Goal: Task Accomplishment & Management: Use online tool/utility

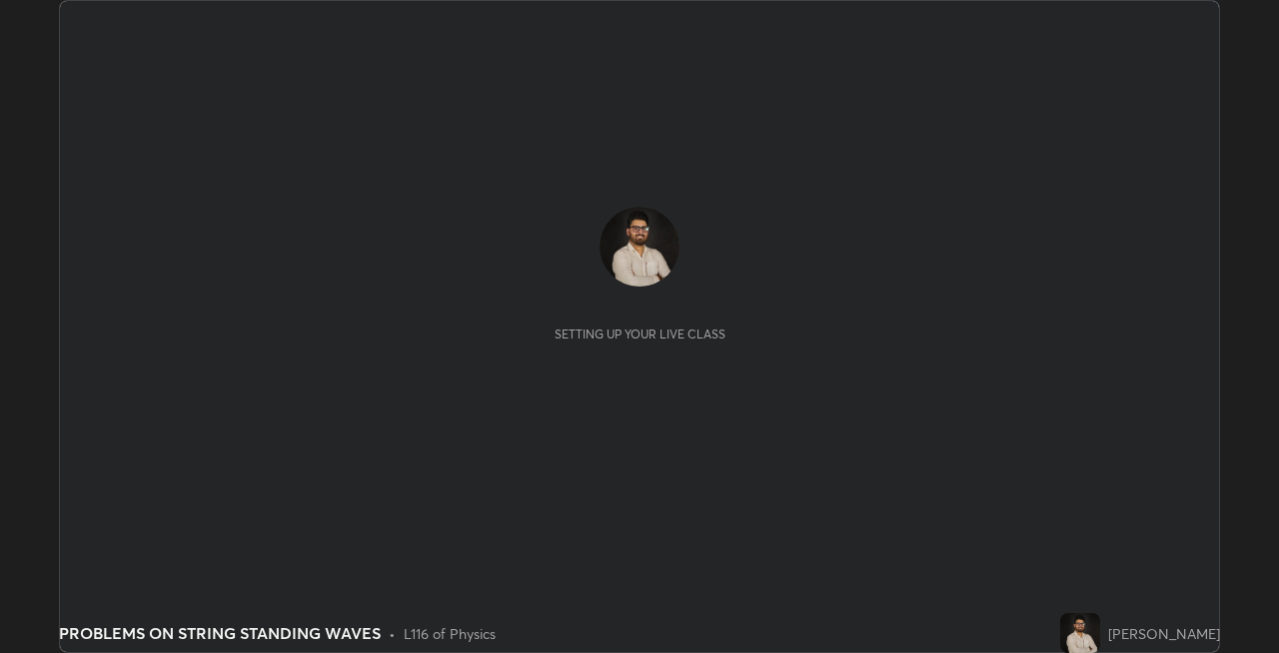
scroll to position [653, 1279]
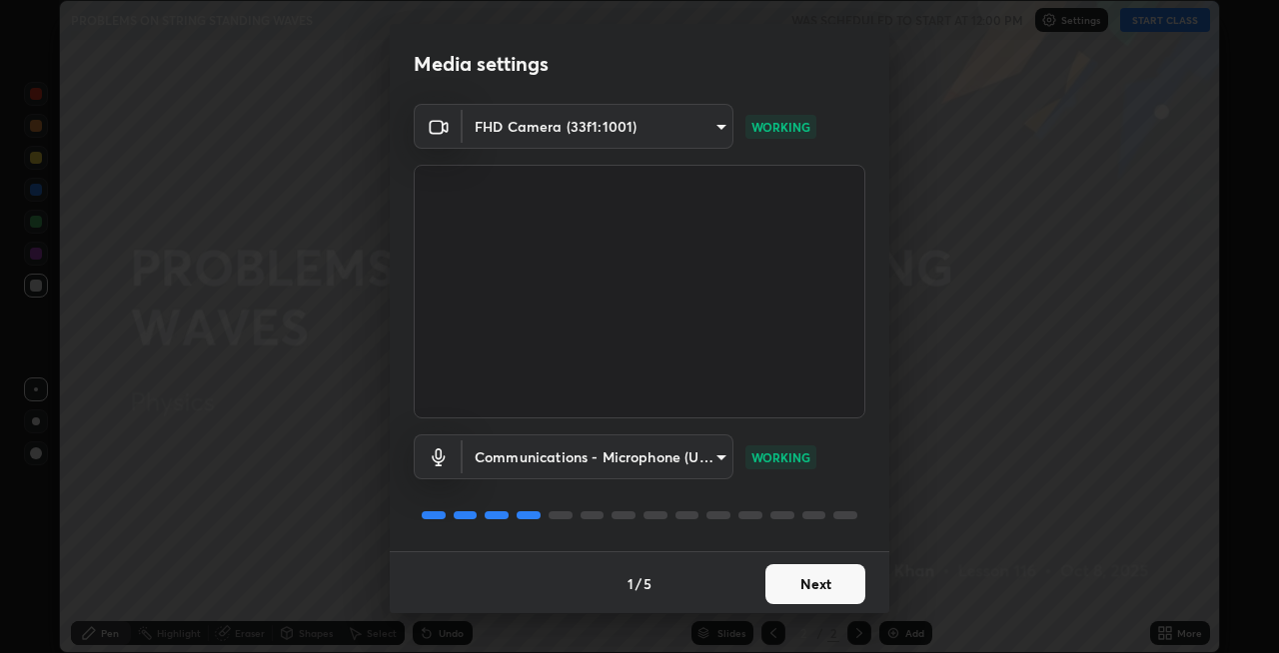
click at [777, 588] on button "Next" at bounding box center [815, 584] width 100 height 40
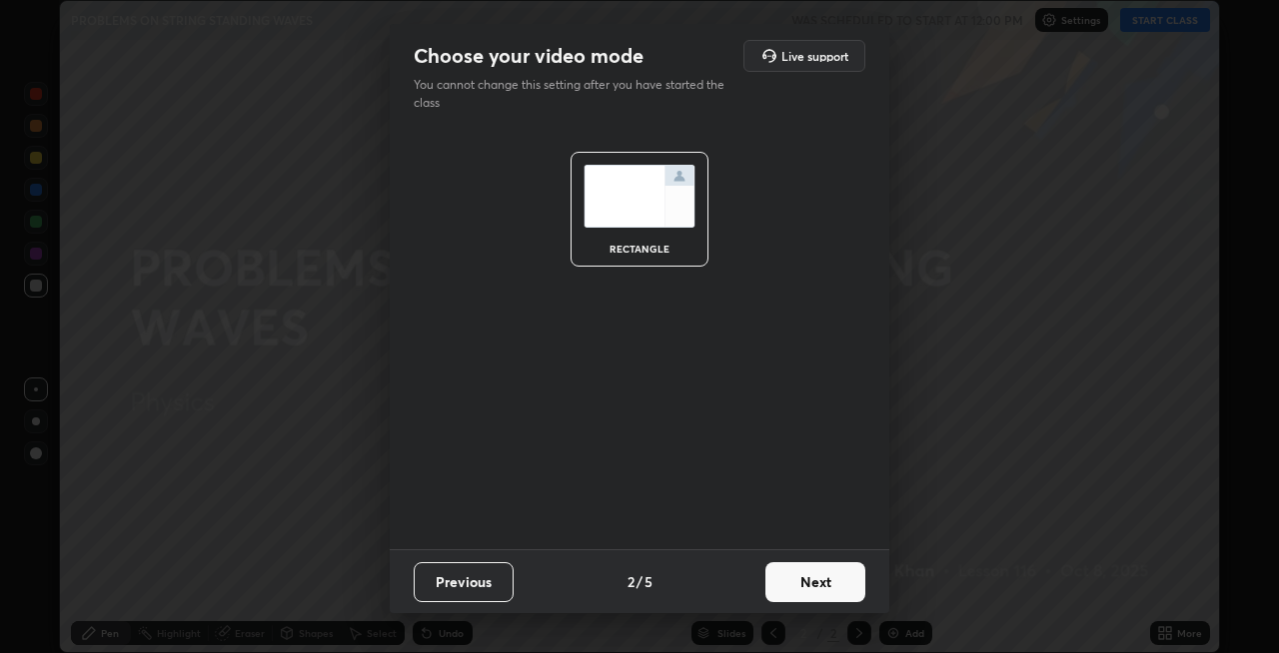
click at [779, 585] on button "Next" at bounding box center [815, 582] width 100 height 40
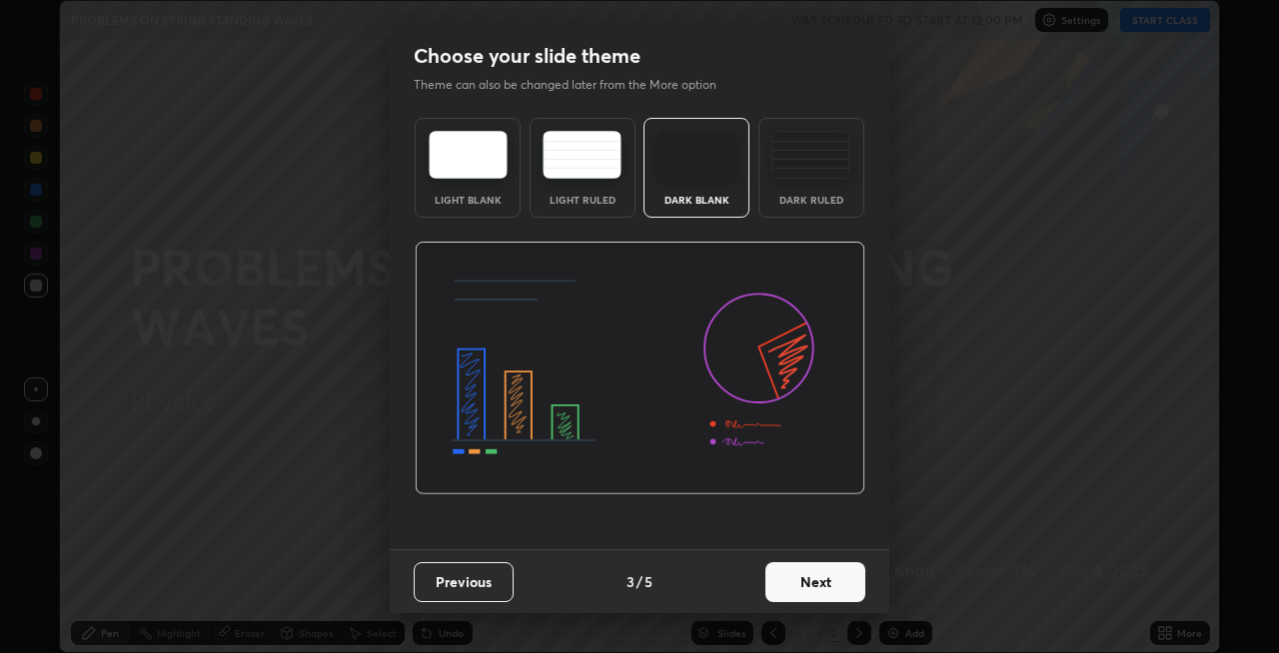
click at [779, 585] on button "Next" at bounding box center [815, 582] width 100 height 40
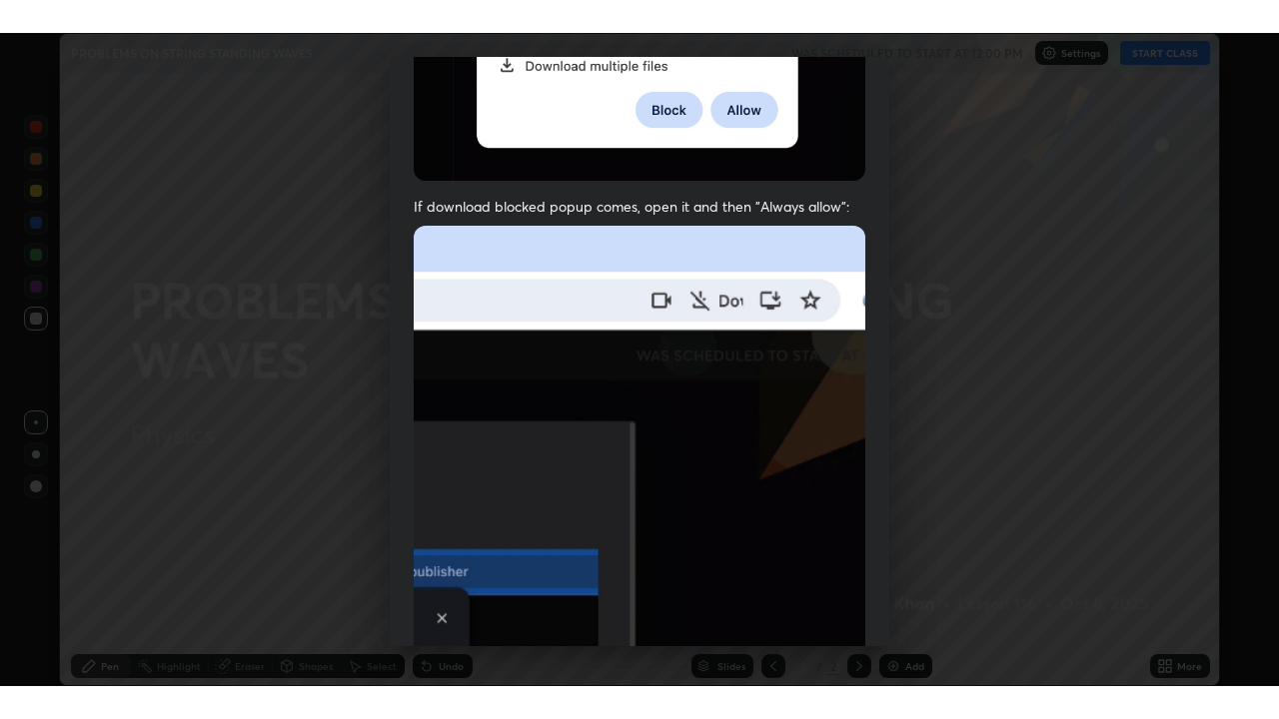
scroll to position [410, 0]
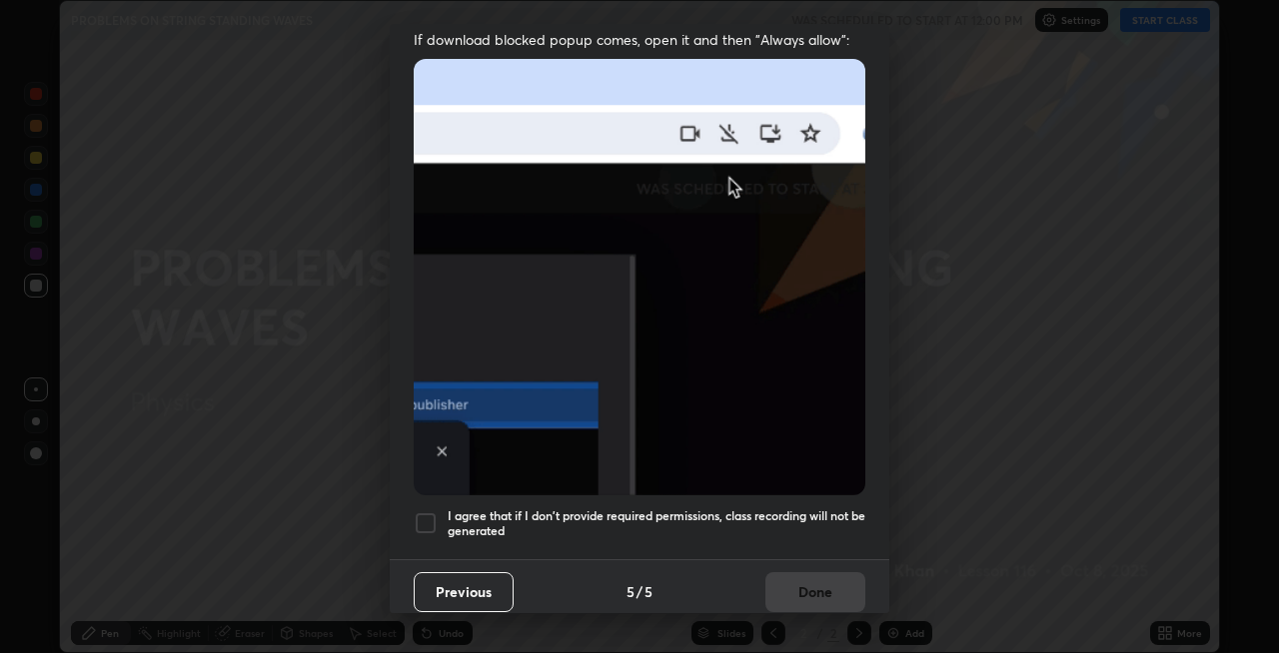
click at [425, 524] on div at bounding box center [426, 523] width 24 height 24
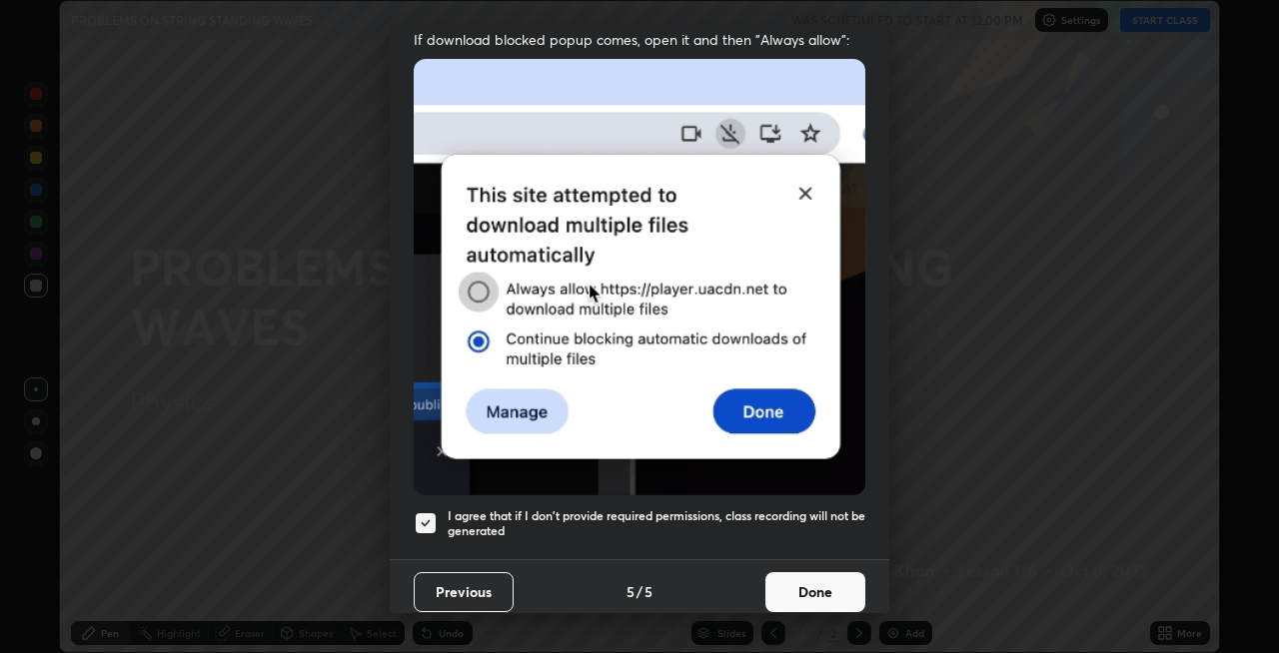
click at [789, 580] on button "Done" at bounding box center [815, 592] width 100 height 40
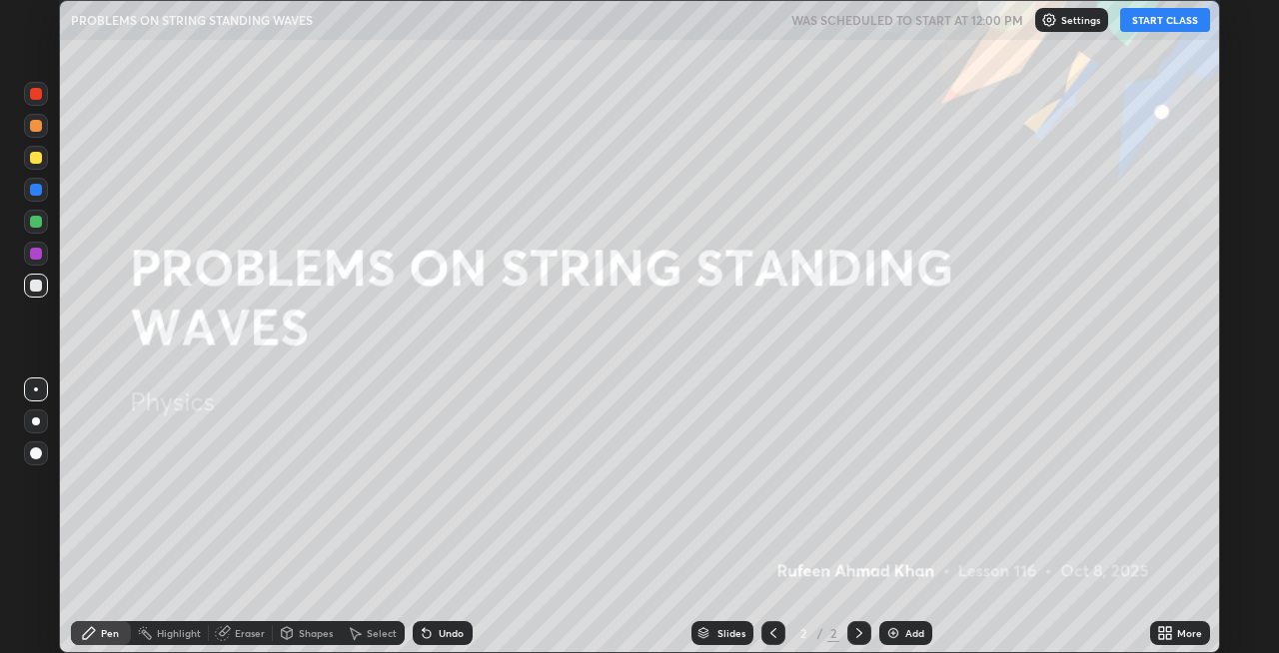
click at [1157, 21] on button "START CLASS" at bounding box center [1165, 20] width 90 height 24
click at [905, 634] on div "Add" at bounding box center [914, 633] width 19 height 10
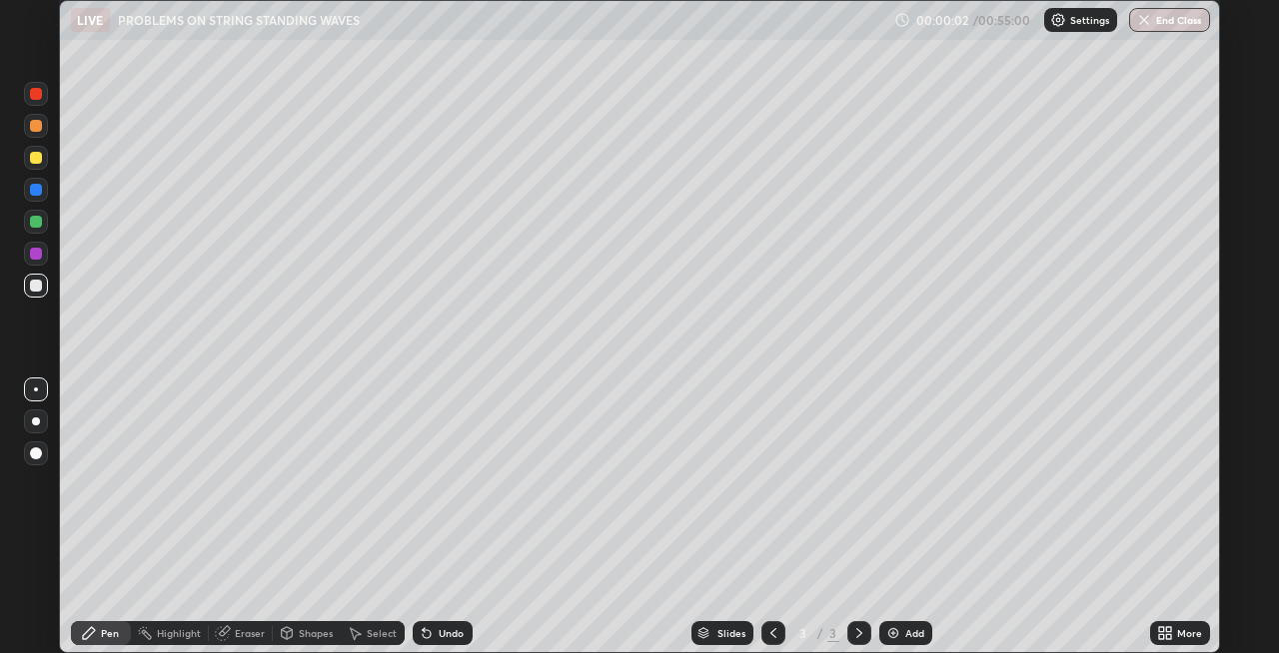
click at [1178, 629] on div "More" at bounding box center [1189, 633] width 25 height 10
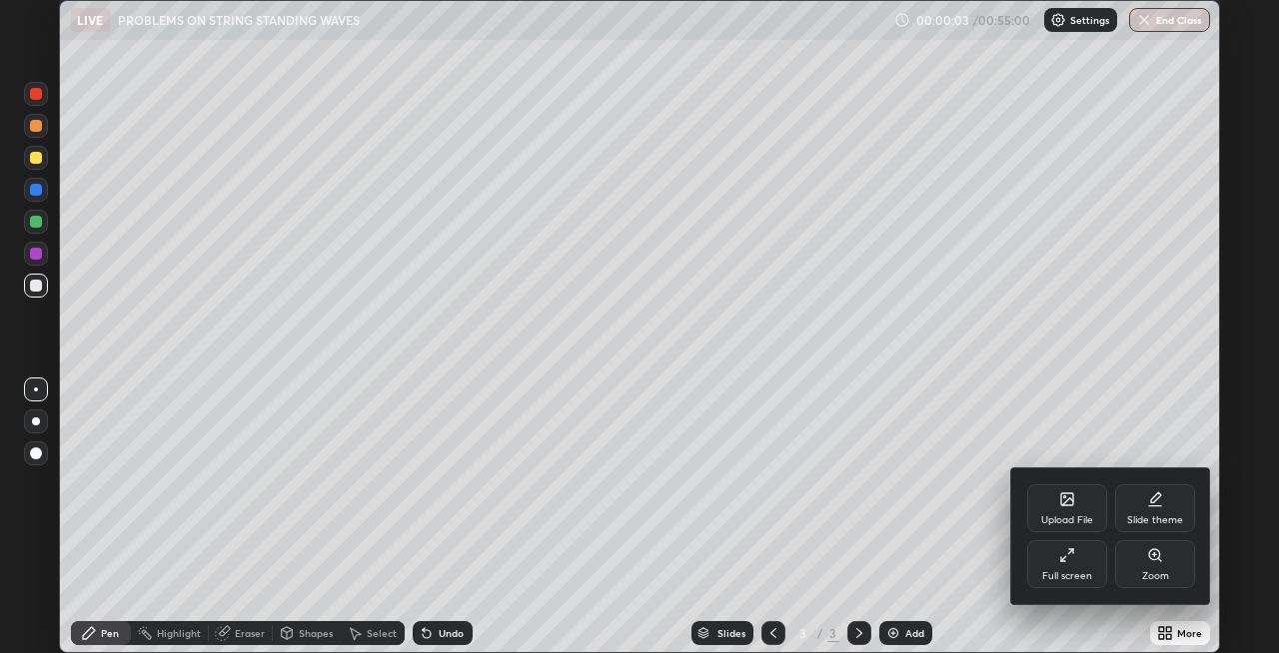
click at [1086, 566] on div "Full screen" at bounding box center [1067, 564] width 80 height 48
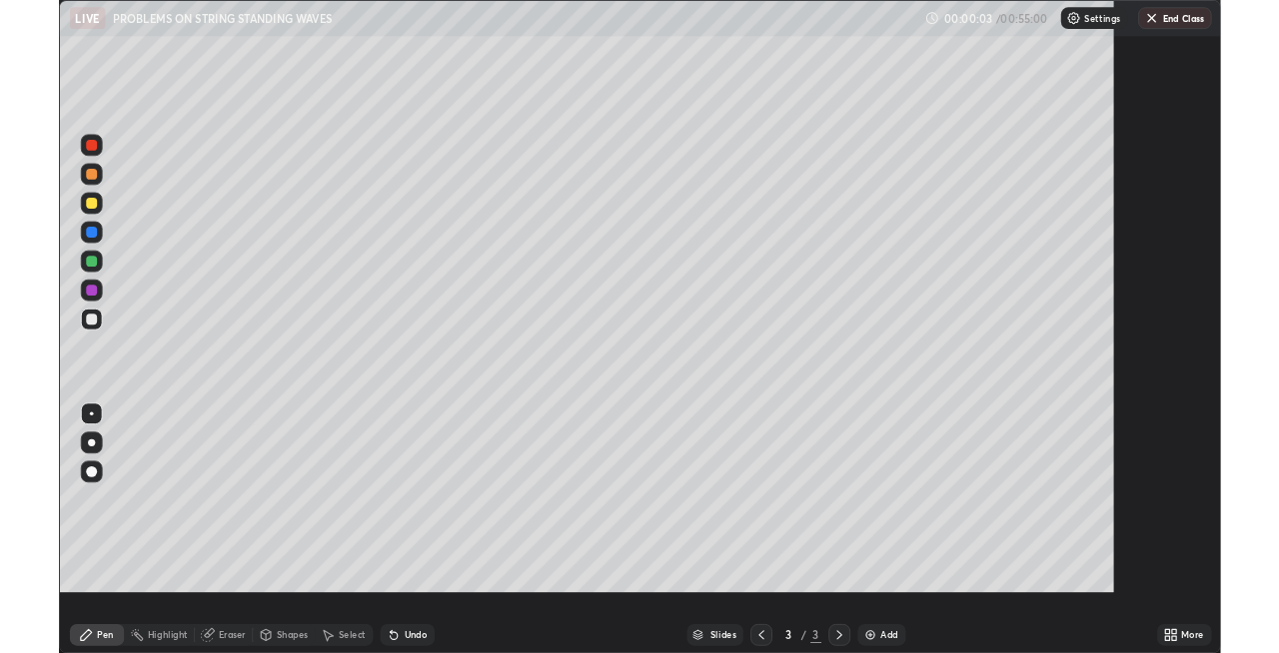
scroll to position [719, 1279]
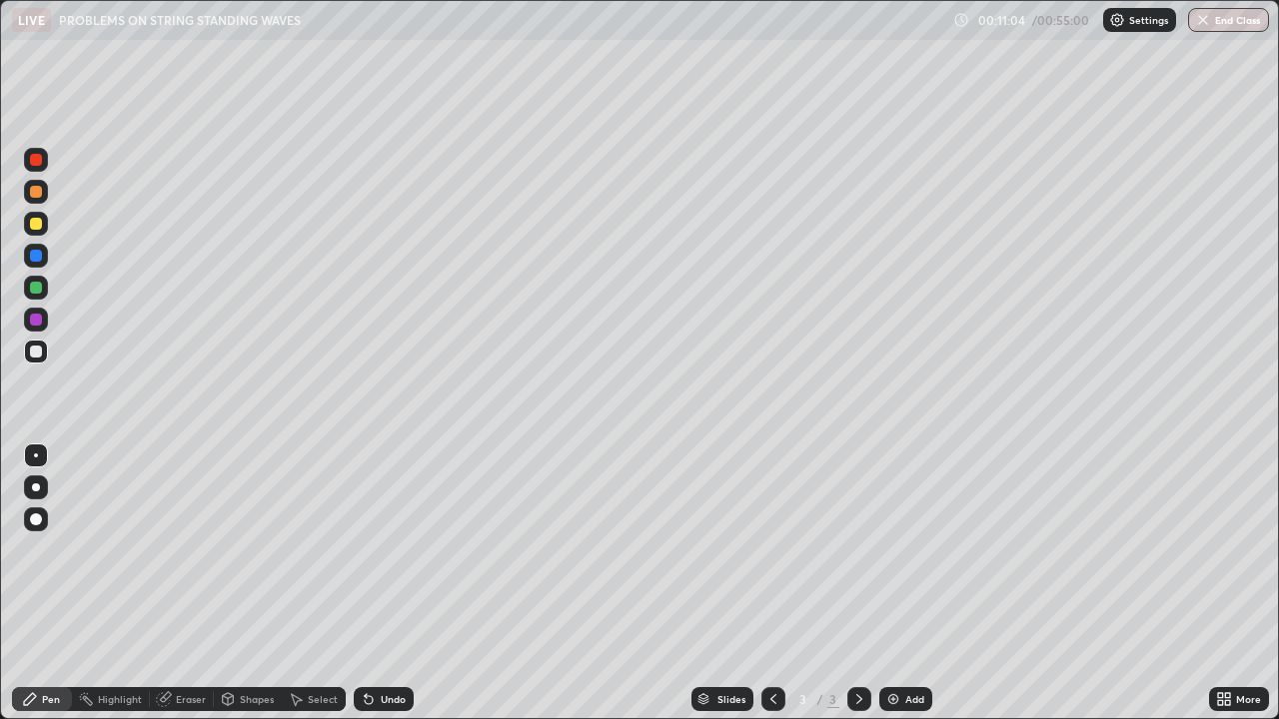
click at [909, 652] on div "Add" at bounding box center [914, 699] width 19 height 10
click at [34, 283] on div at bounding box center [36, 288] width 12 height 12
click at [916, 652] on div "Add" at bounding box center [914, 699] width 19 height 10
click at [922, 652] on div "Add" at bounding box center [905, 699] width 53 height 24
click at [1215, 28] on button "End Class" at bounding box center [1228, 20] width 81 height 24
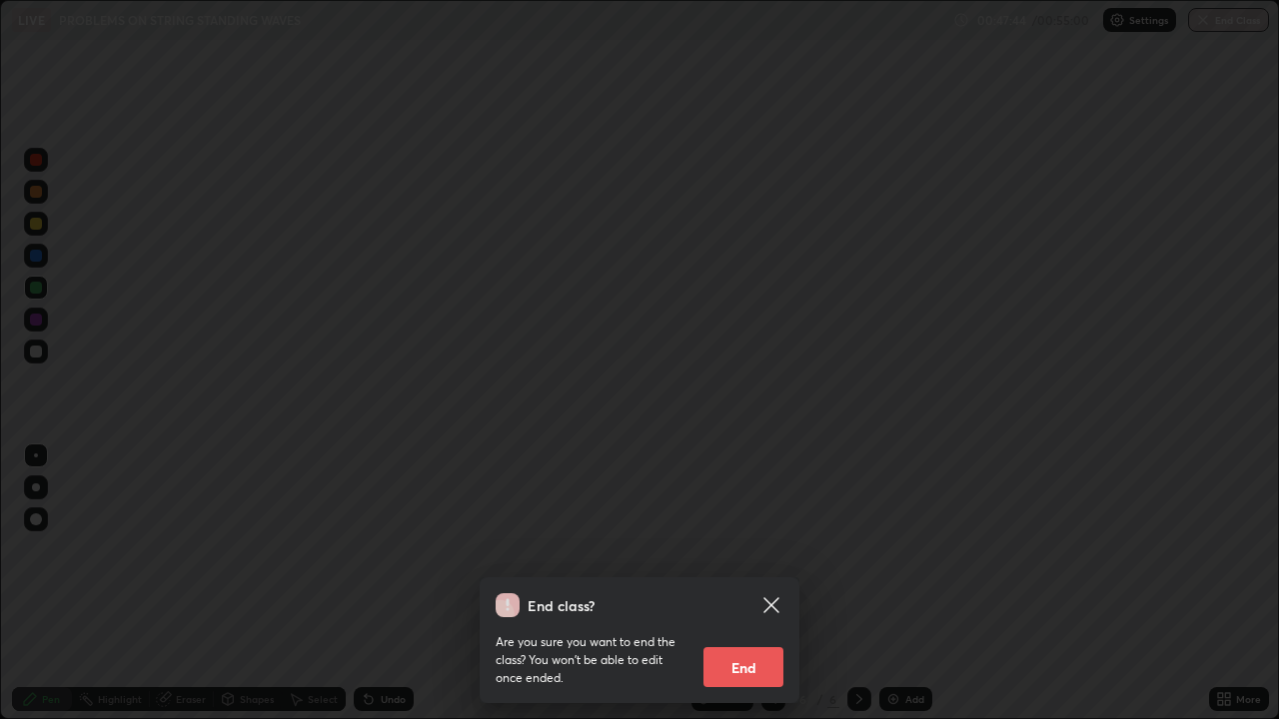
click at [738, 652] on button "End" at bounding box center [743, 667] width 80 height 40
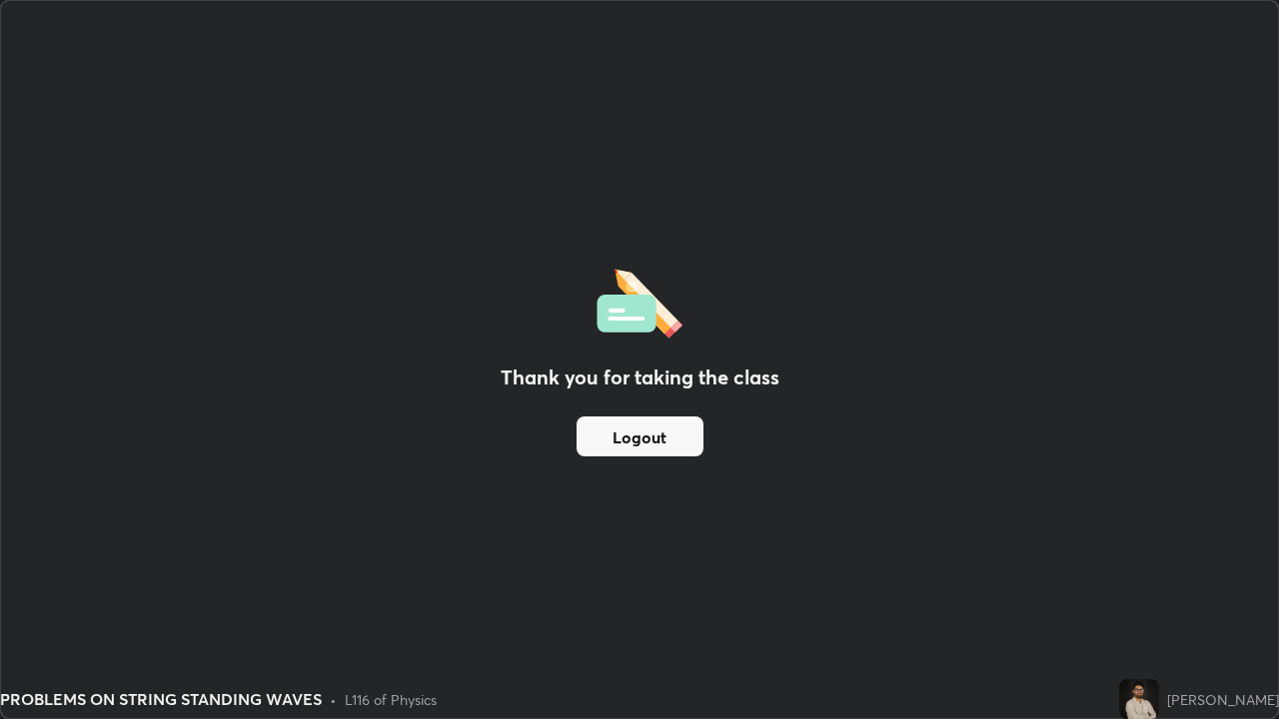
click at [671, 434] on button "Logout" at bounding box center [639, 437] width 127 height 40
click at [668, 439] on button "Logout" at bounding box center [639, 437] width 127 height 40
click at [673, 443] on button "Logout" at bounding box center [639, 437] width 127 height 40
click at [646, 434] on button "Logout" at bounding box center [639, 437] width 127 height 40
click at [641, 448] on button "Logout" at bounding box center [639, 437] width 127 height 40
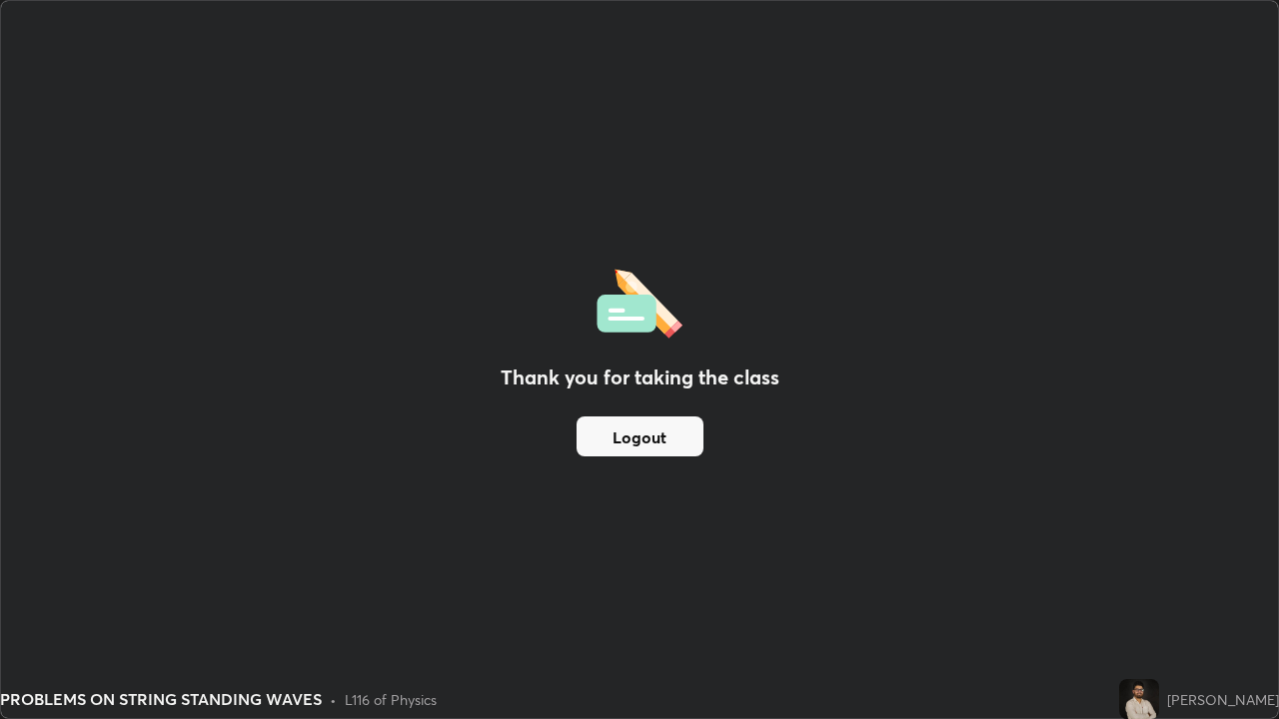
click at [633, 453] on button "Logout" at bounding box center [639, 437] width 127 height 40
click at [642, 446] on button "Logout" at bounding box center [639, 437] width 127 height 40
click at [649, 443] on button "Logout" at bounding box center [639, 437] width 127 height 40
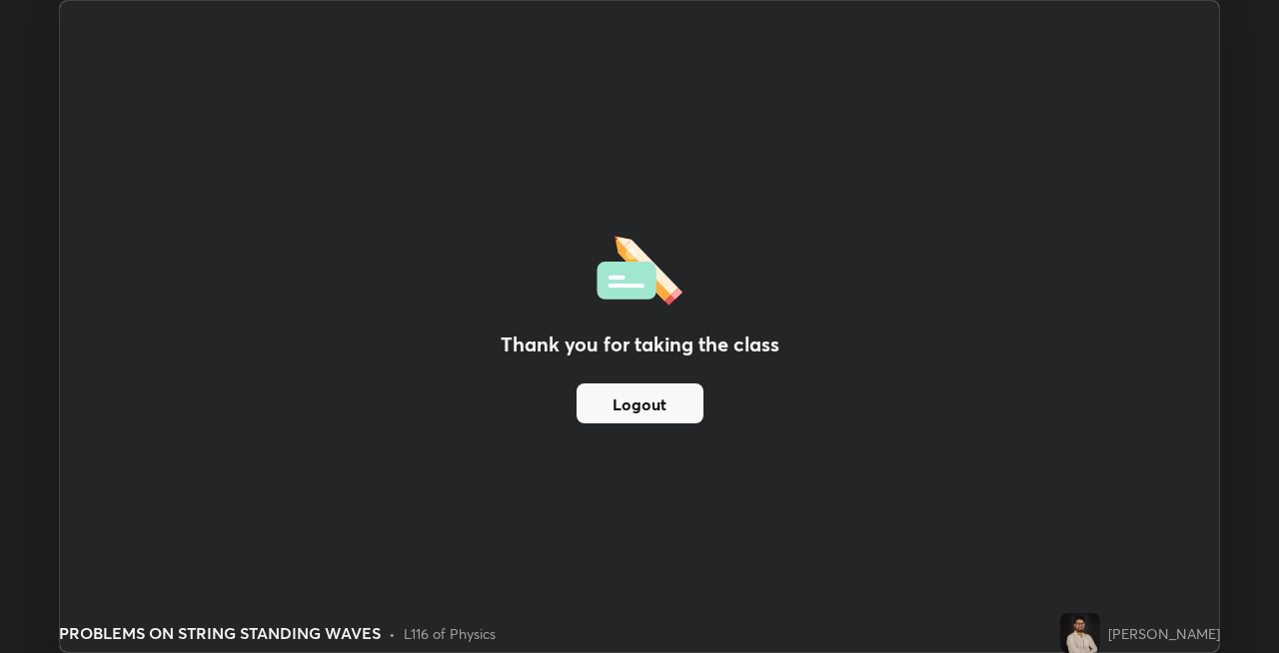
scroll to position [99249, 98623]
